Goal: Connect with others: Establish contact or relationships with other users

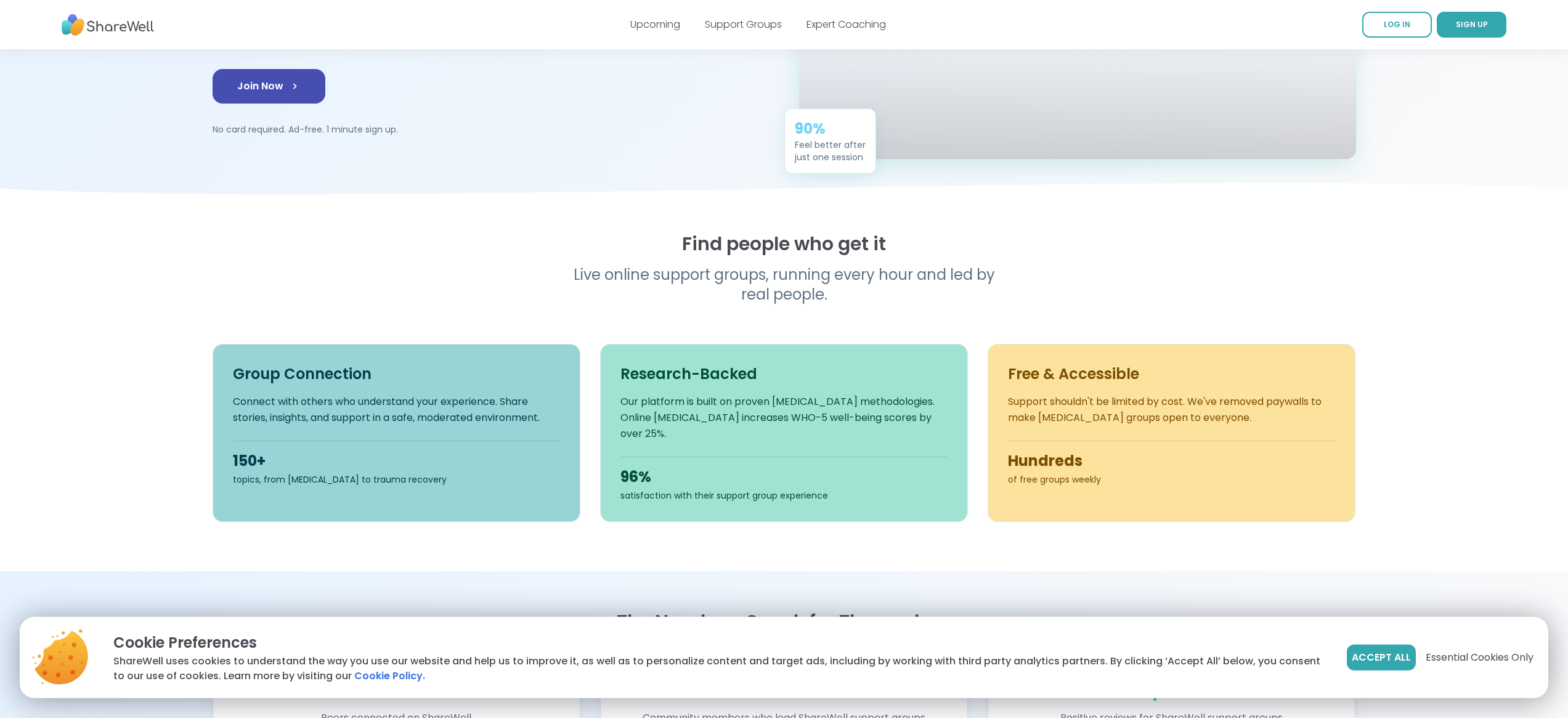
scroll to position [250, 0]
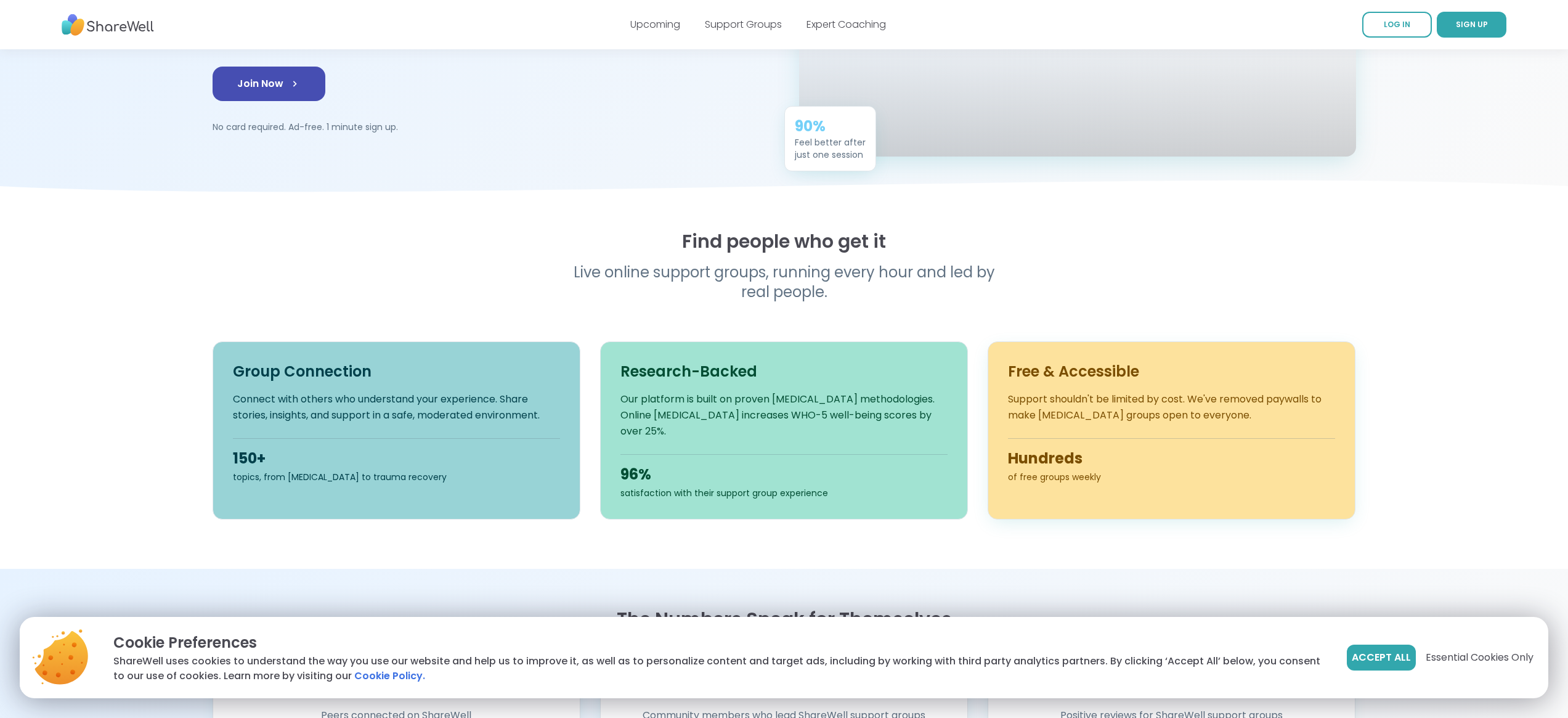
click at [1352, 650] on span "Accept All" at bounding box center [1382, 657] width 59 height 15
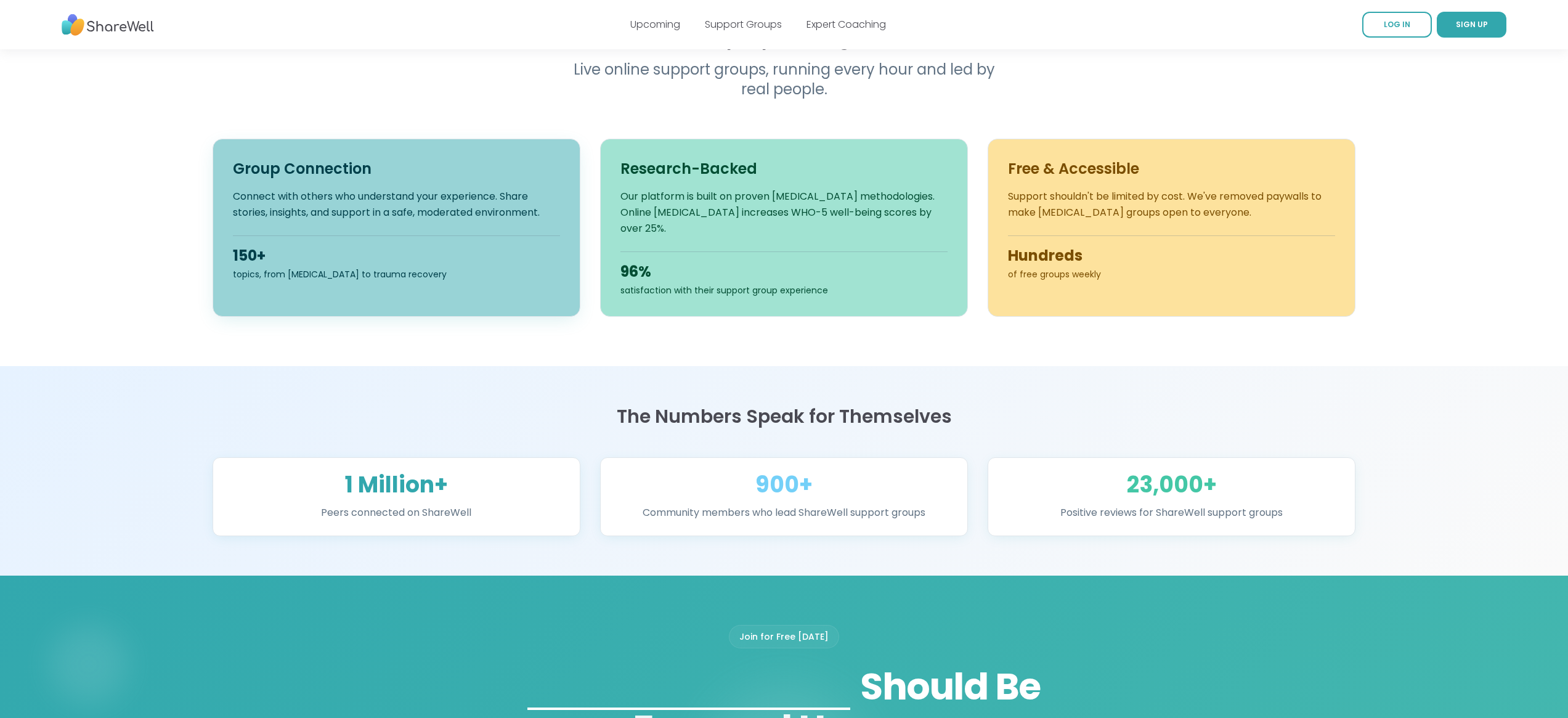
scroll to position [572, 0]
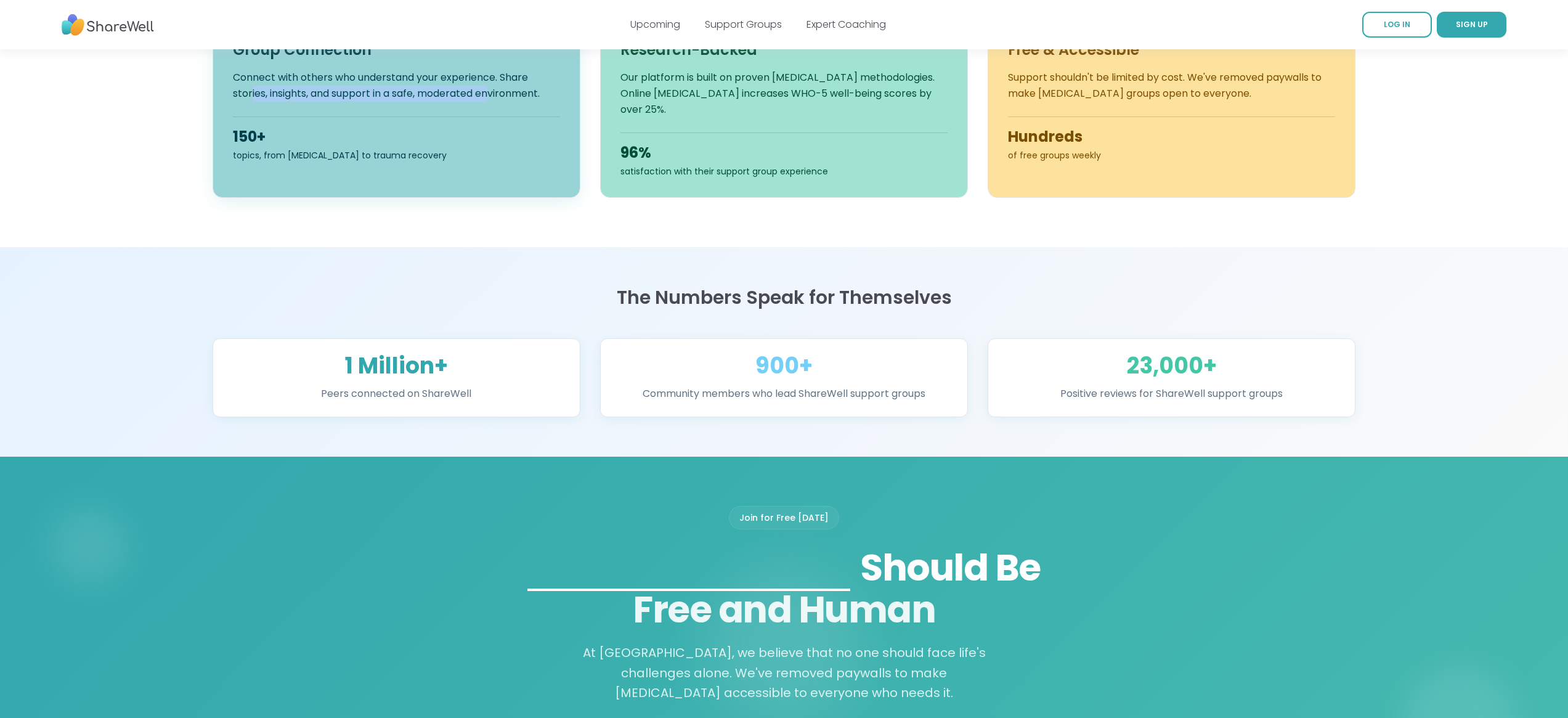
click at [378, 102] on p "Connect with others who understand your experience. Share stories, insights, an…" at bounding box center [396, 85] width 327 height 32
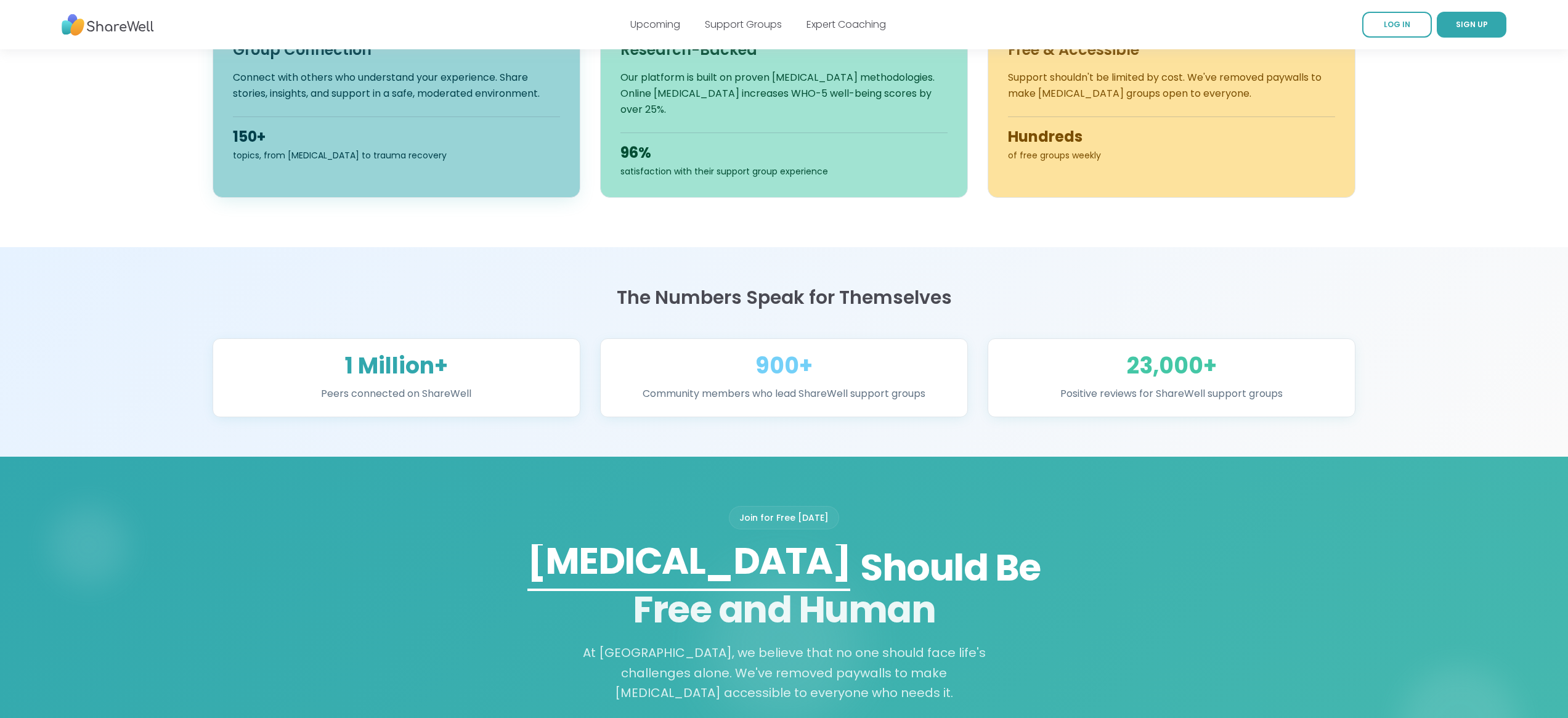
click at [269, 146] on div "150+" at bounding box center [396, 137] width 327 height 20
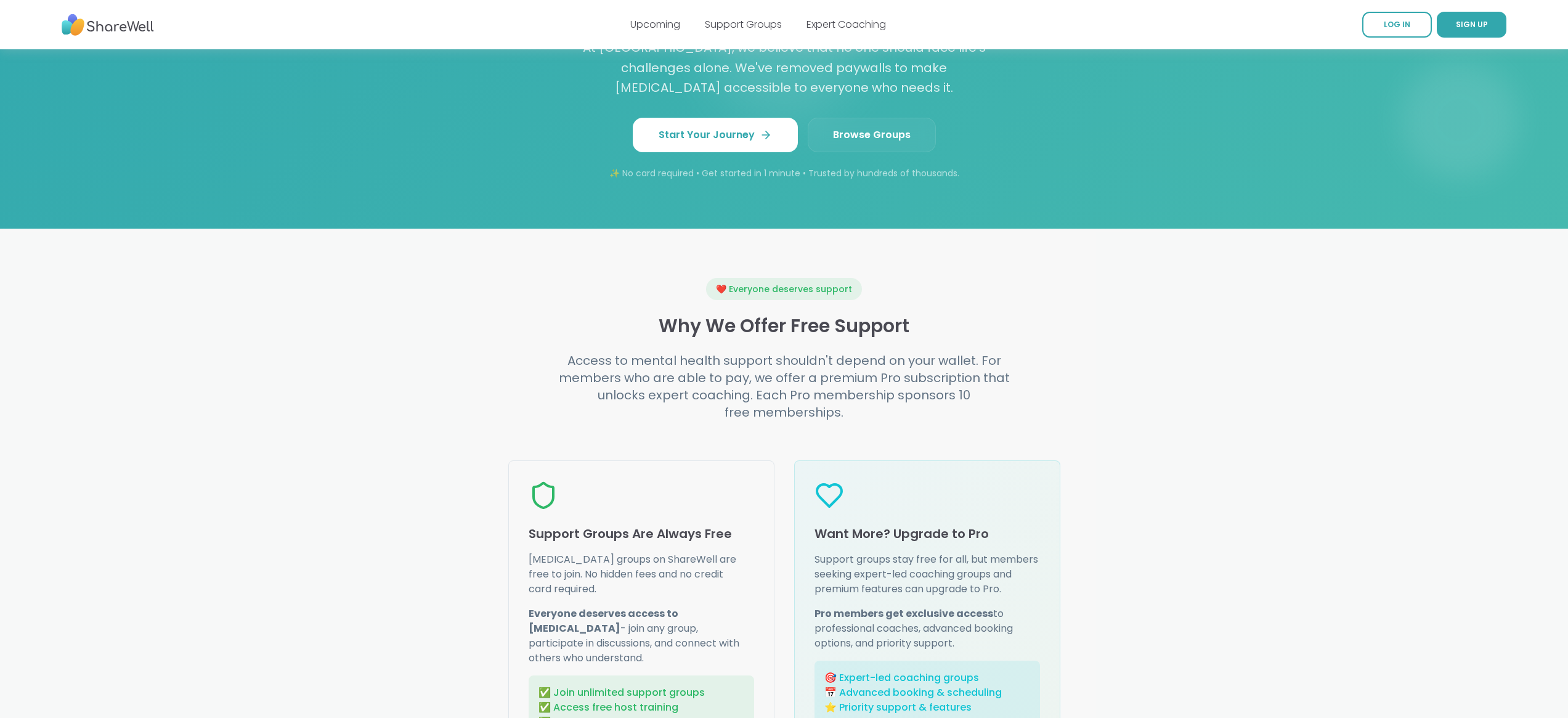
scroll to position [1179, 0]
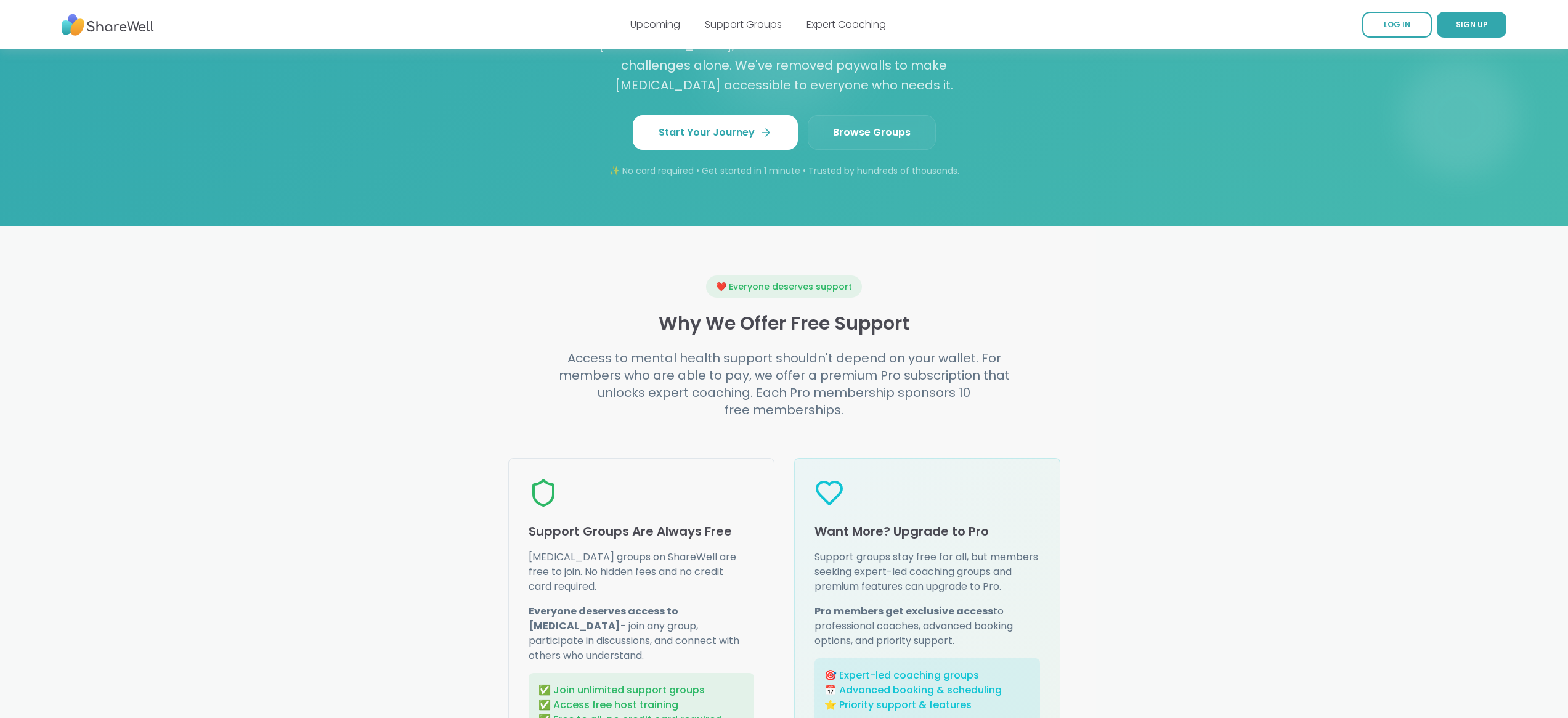
click at [866, 140] on span "Browse Groups" at bounding box center [872, 132] width 78 height 15
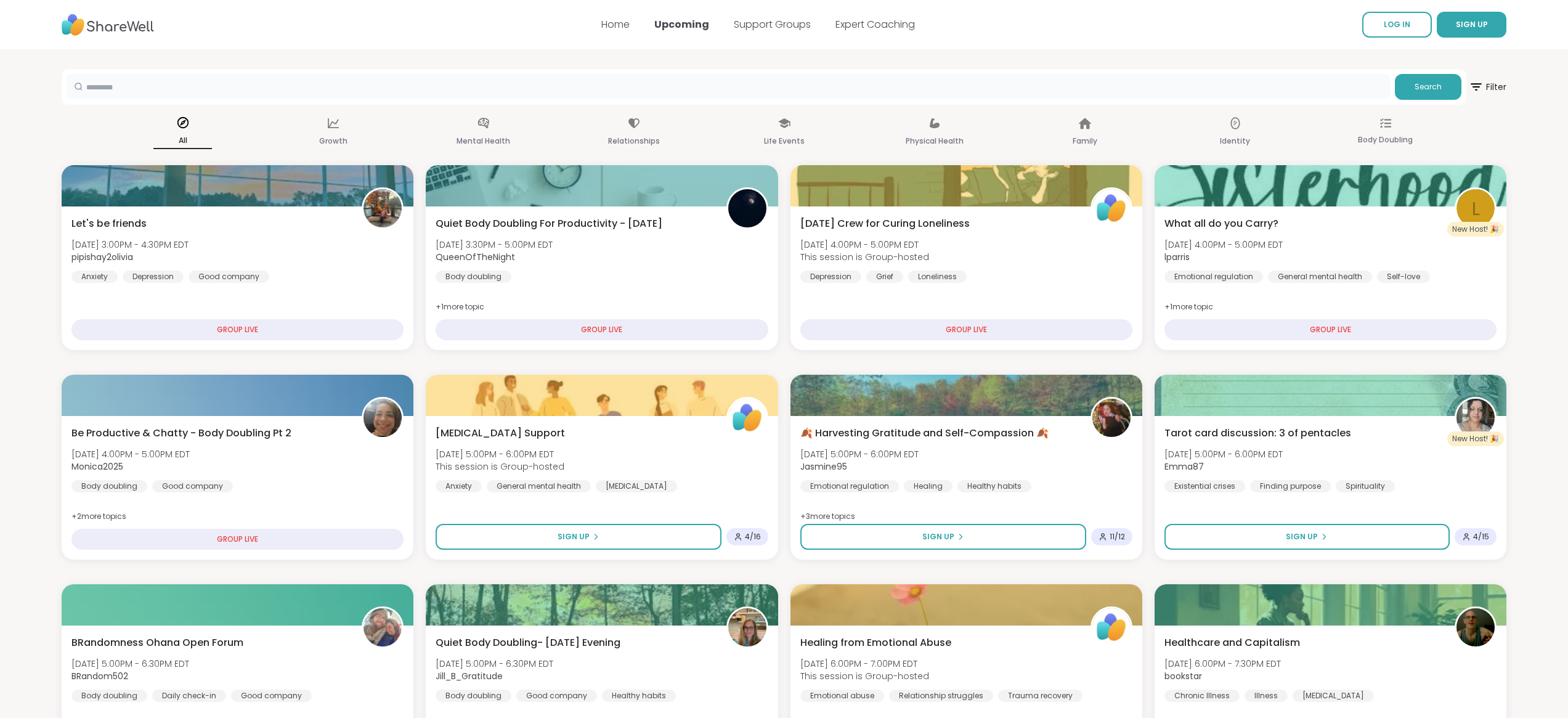
click at [933, 95] on input "text" at bounding box center [728, 86] width 1323 height 24
type input "****"
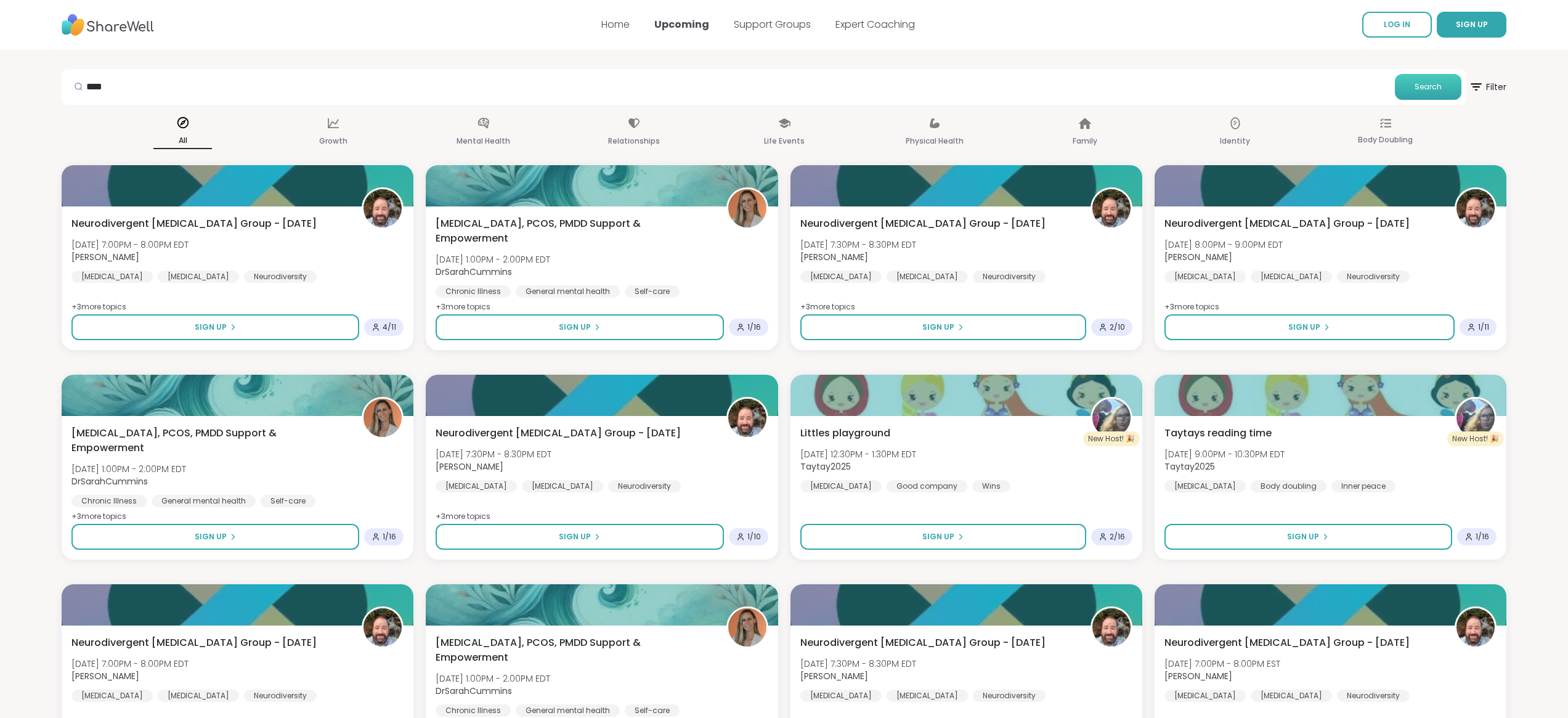
click at [1415, 92] on span "Search" at bounding box center [1428, 86] width 27 height 11
click at [798, 24] on link "Support Groups" at bounding box center [772, 24] width 77 height 14
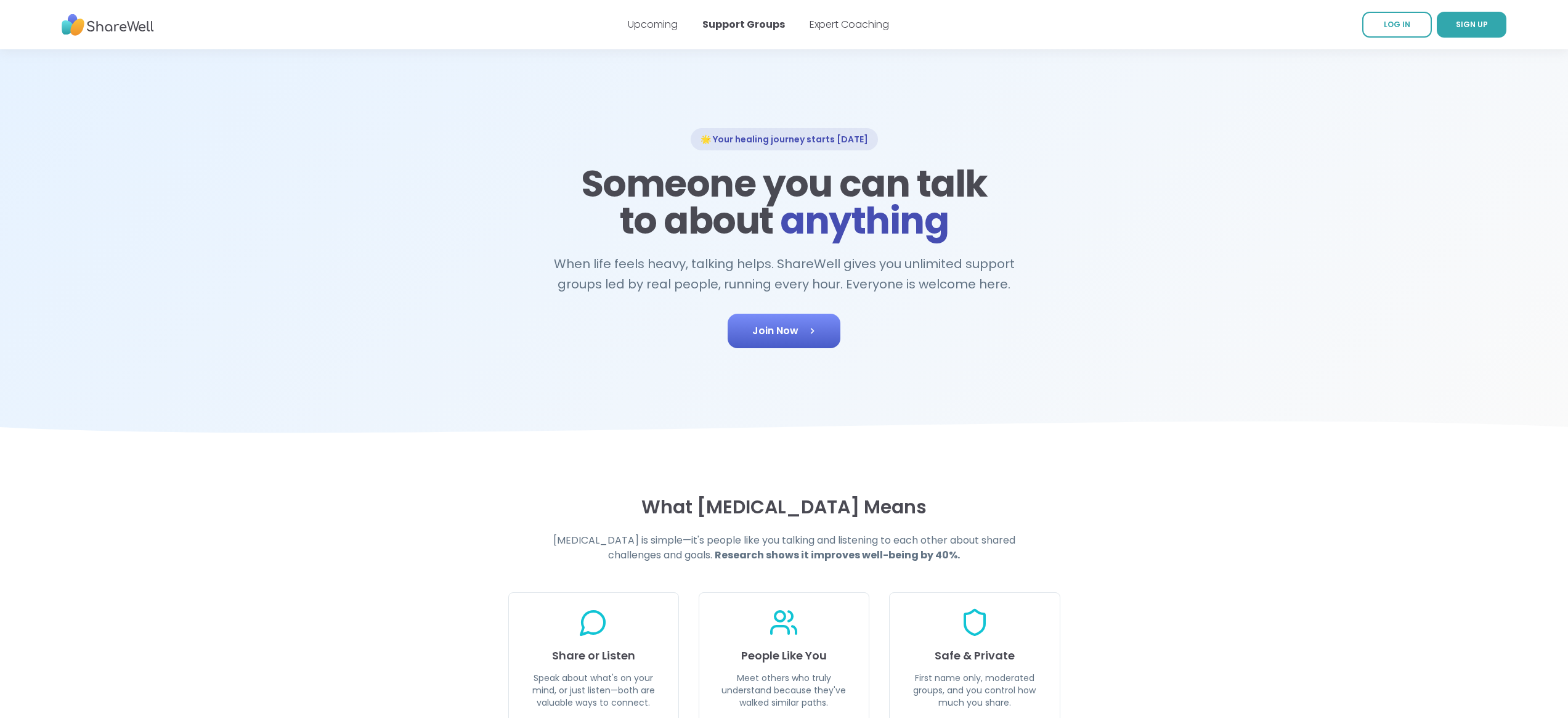
click at [790, 338] on span "Join Now" at bounding box center [784, 331] width 64 height 15
